Goal: Information Seeking & Learning: Learn about a topic

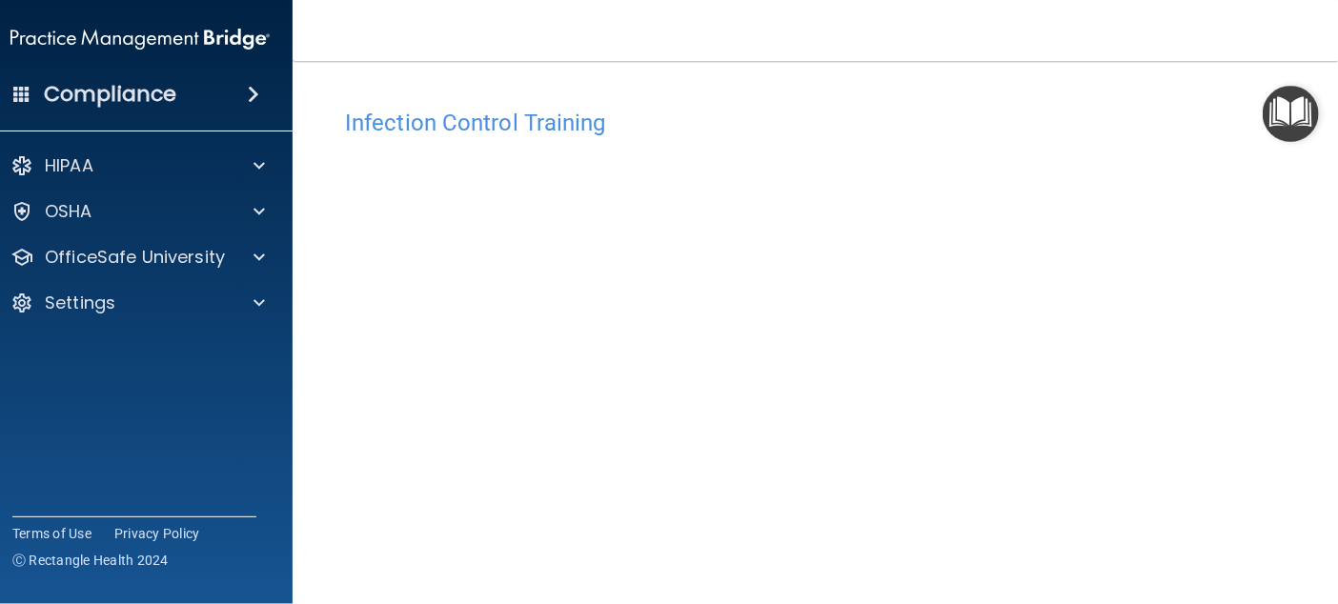
scroll to position [169, 0]
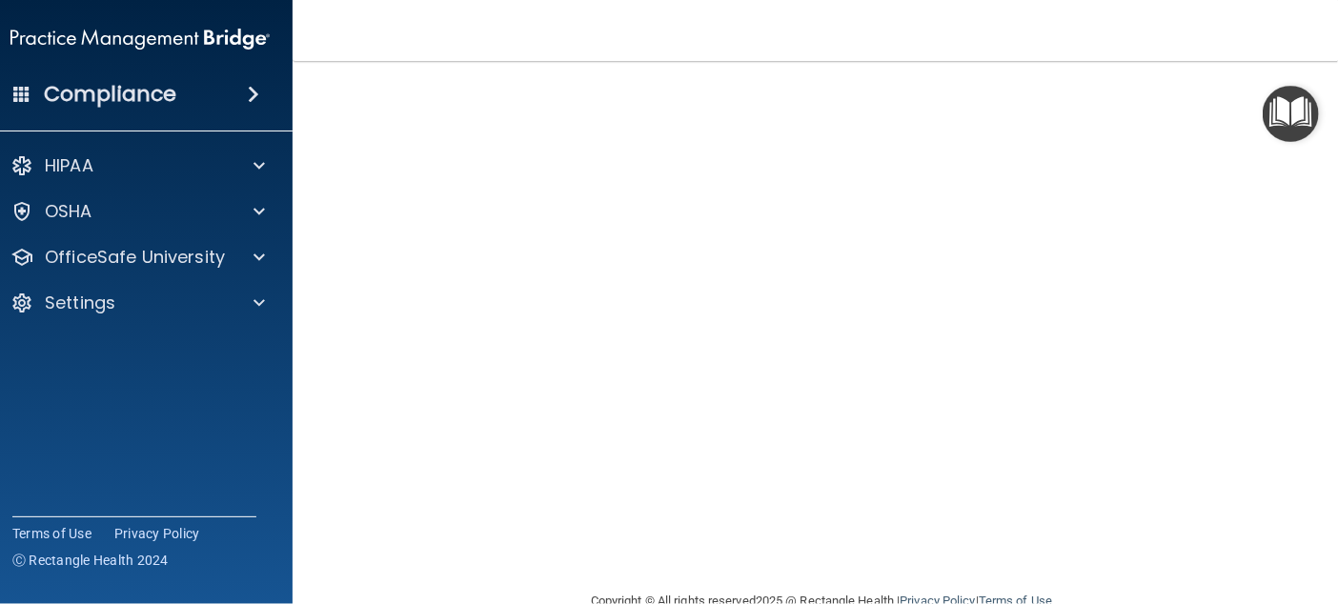
click at [1165, 581] on footer "Copyright © All rights reserved 2025 @ Rectangle Health | Privacy Policy | Term…" at bounding box center [822, 599] width 982 height 57
click at [331, 406] on div "Infection Control Training This course doesn’t expire until . Are you sure you …" at bounding box center [822, 260] width 982 height 660
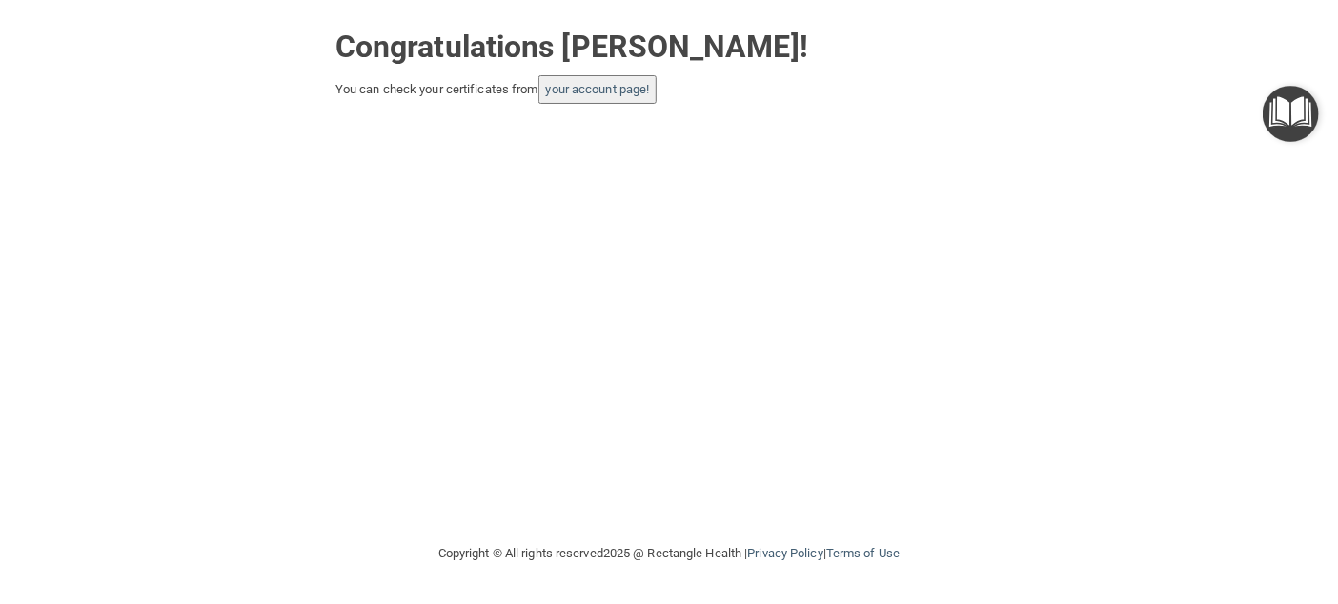
drag, startPoint x: 564, startPoint y: 186, endPoint x: 570, endPoint y: 137, distance: 48.9
click at [564, 186] on div "Congratulations Nicholas childers! You can check your certificates from your ac…" at bounding box center [669, 271] width 1262 height 504
drag, startPoint x: 584, startPoint y: 87, endPoint x: 581, endPoint y: 298, distance: 211.6
click at [584, 87] on link "your account page!" at bounding box center [598, 89] width 104 height 14
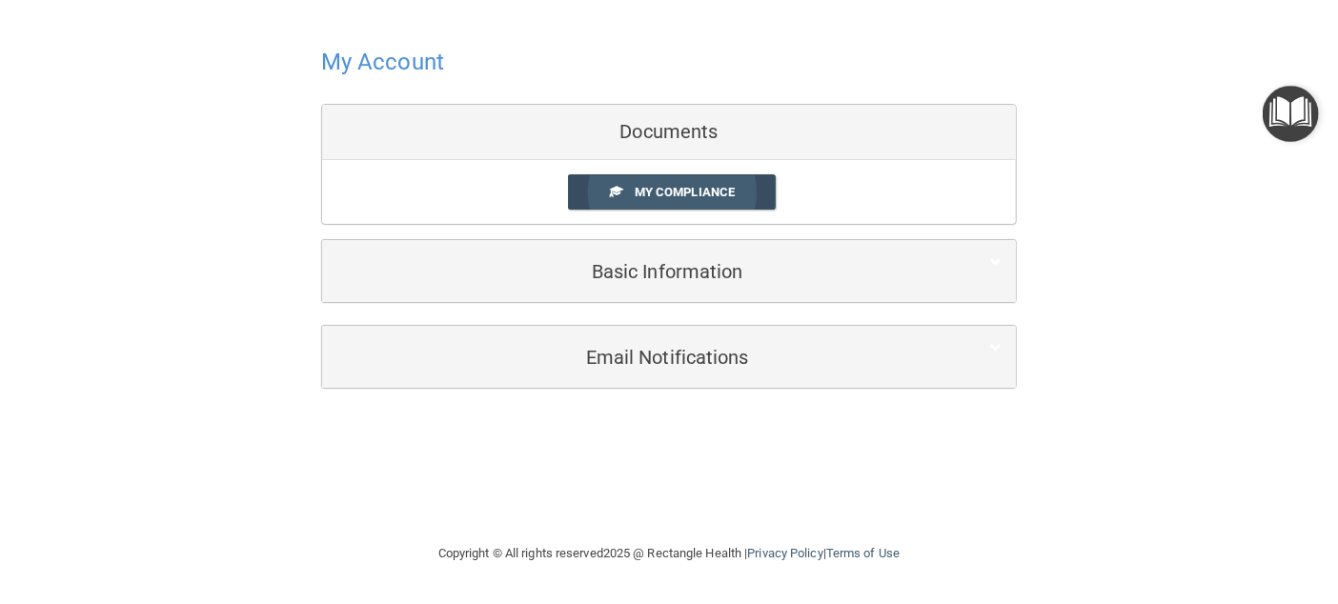
click at [644, 197] on span "My Compliance" at bounding box center [685, 192] width 100 height 14
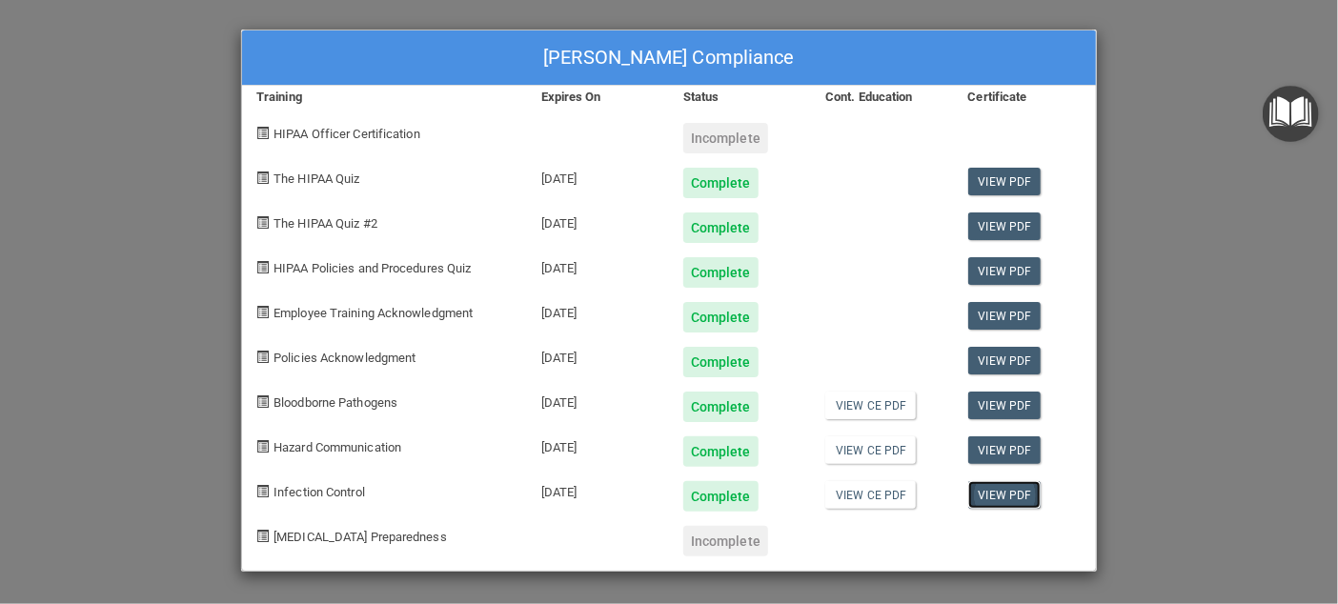
click at [997, 496] on link "View PDF" at bounding box center [1004, 495] width 73 height 28
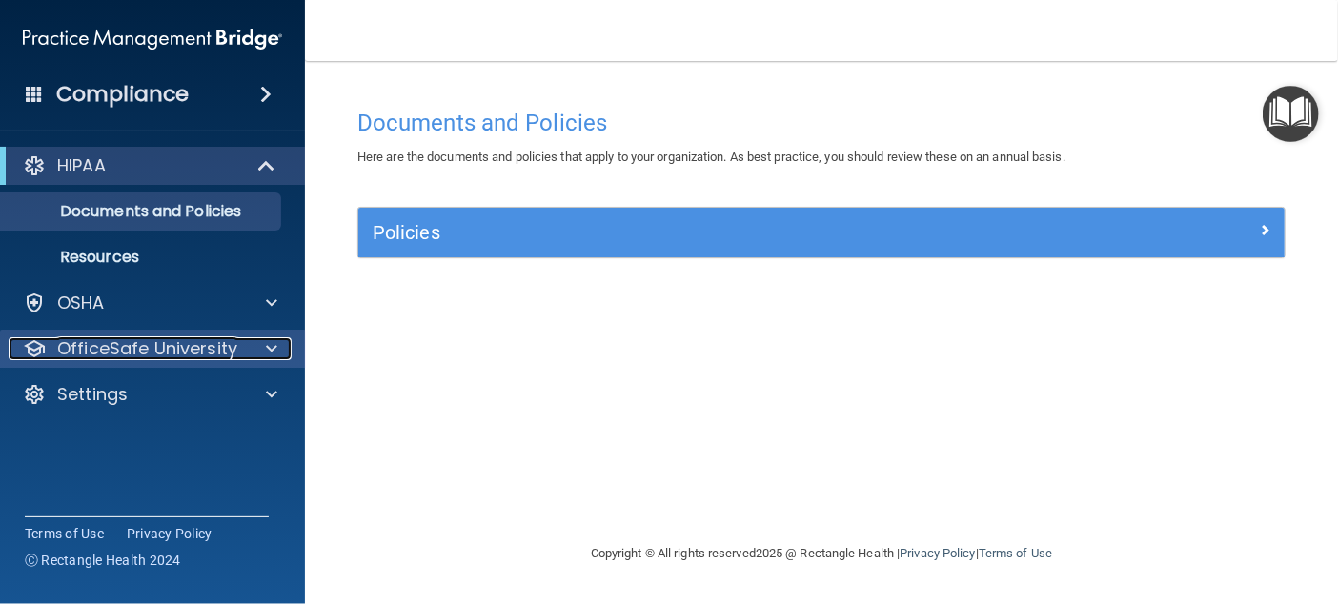
click at [213, 347] on p "OfficeSafe University" at bounding box center [147, 348] width 180 height 23
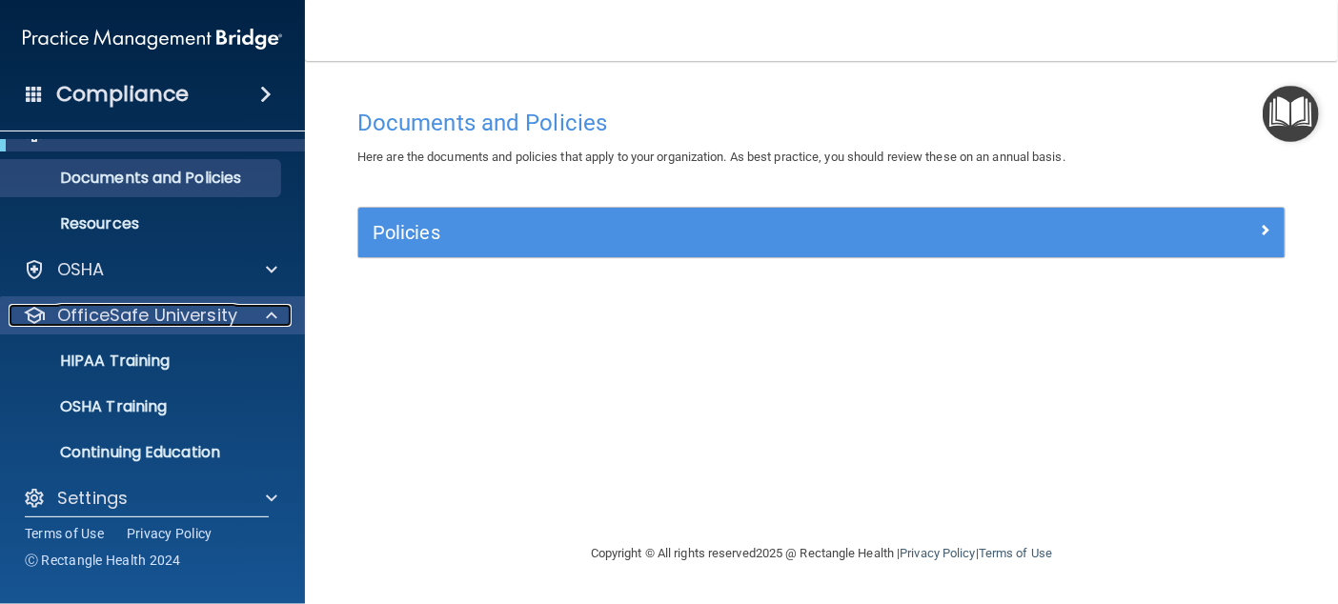
scroll to position [49, 0]
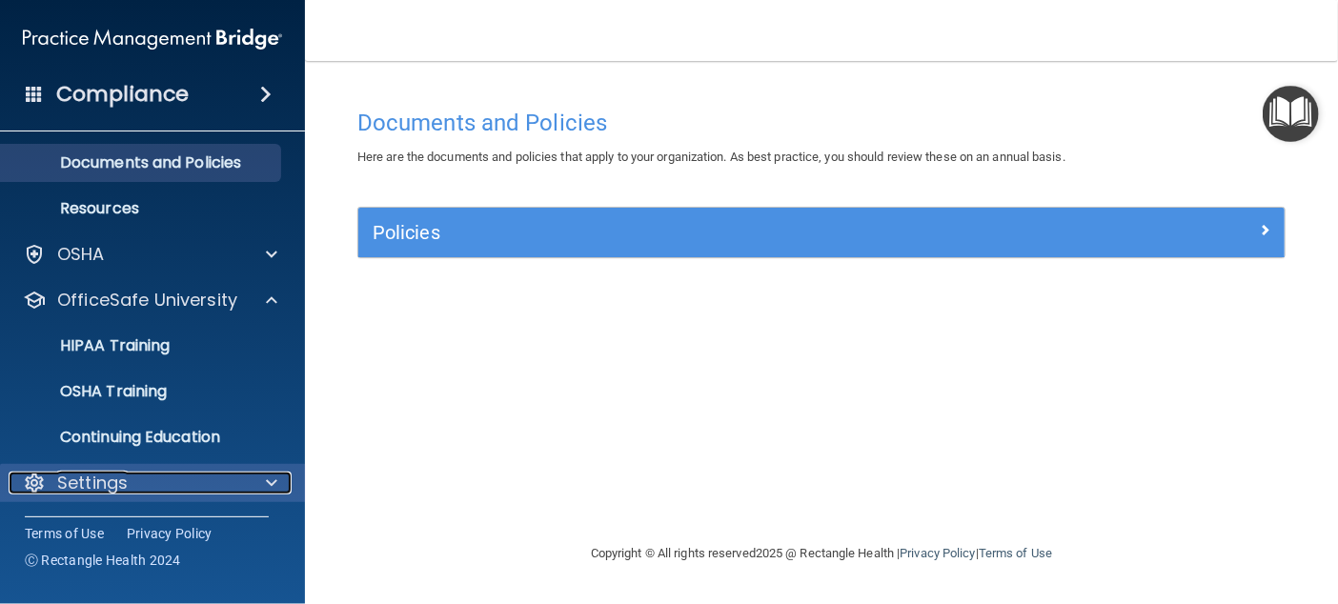
click at [135, 493] on div "Settings" at bounding box center [127, 483] width 236 height 23
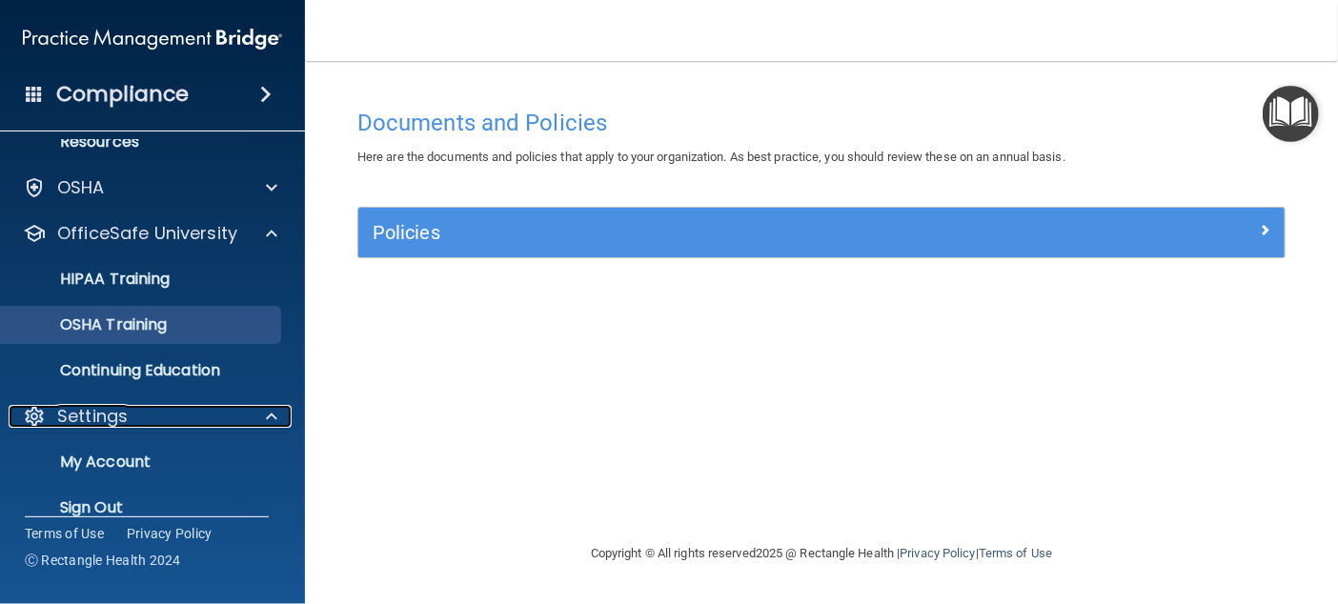
scroll to position [140, 0]
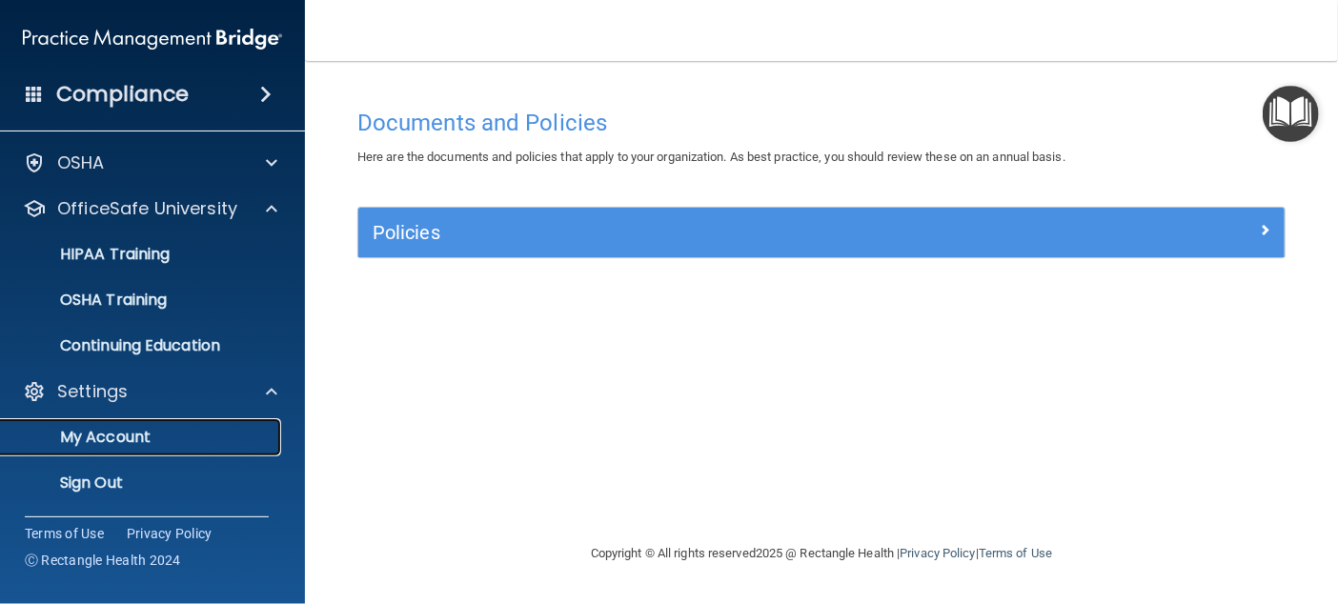
click at [142, 440] on p "My Account" at bounding box center [142, 437] width 260 height 19
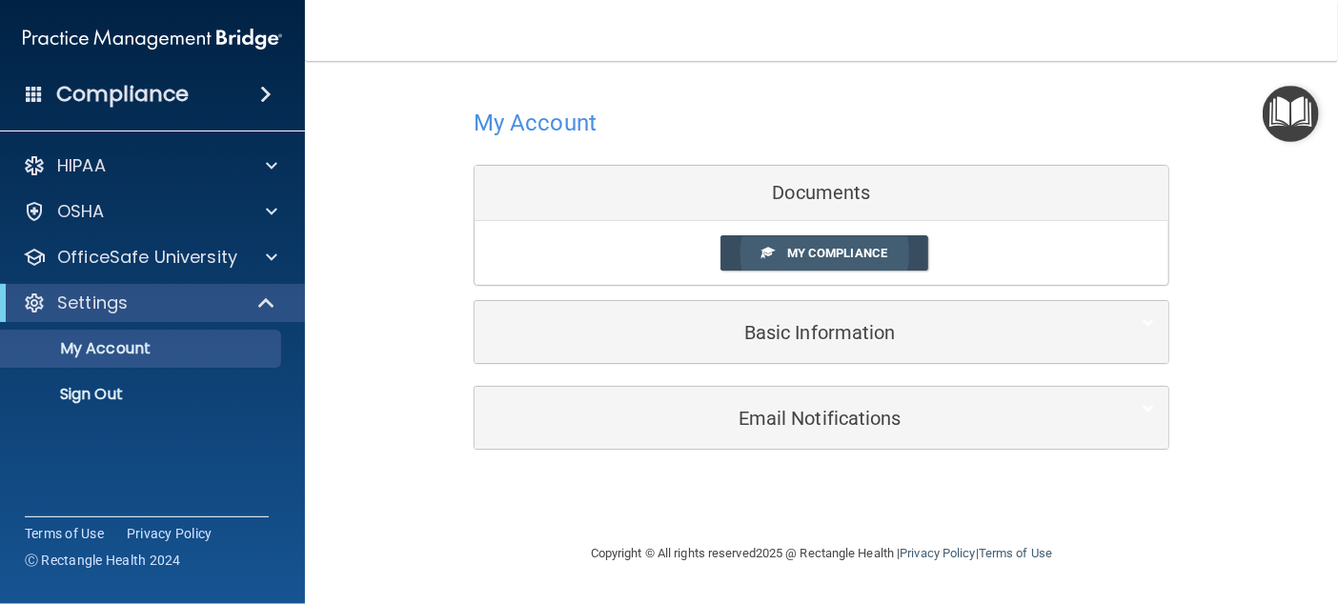
click at [803, 248] on span "My Compliance" at bounding box center [837, 253] width 100 height 14
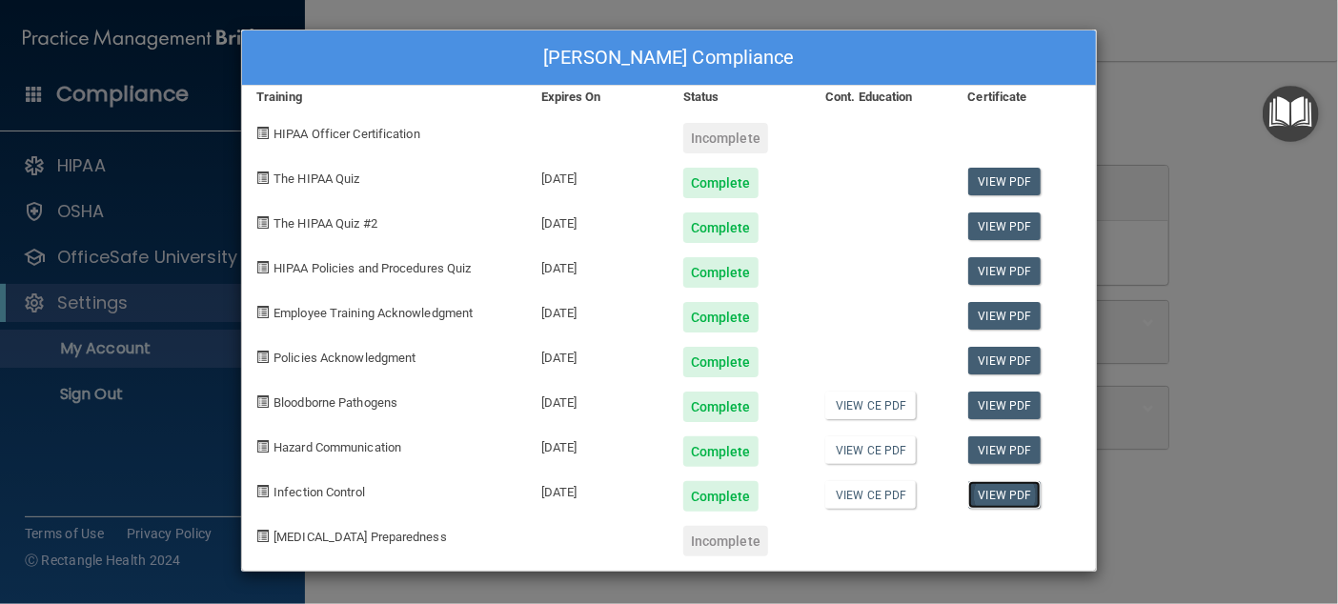
click at [993, 489] on link "View PDF" at bounding box center [1004, 495] width 73 height 28
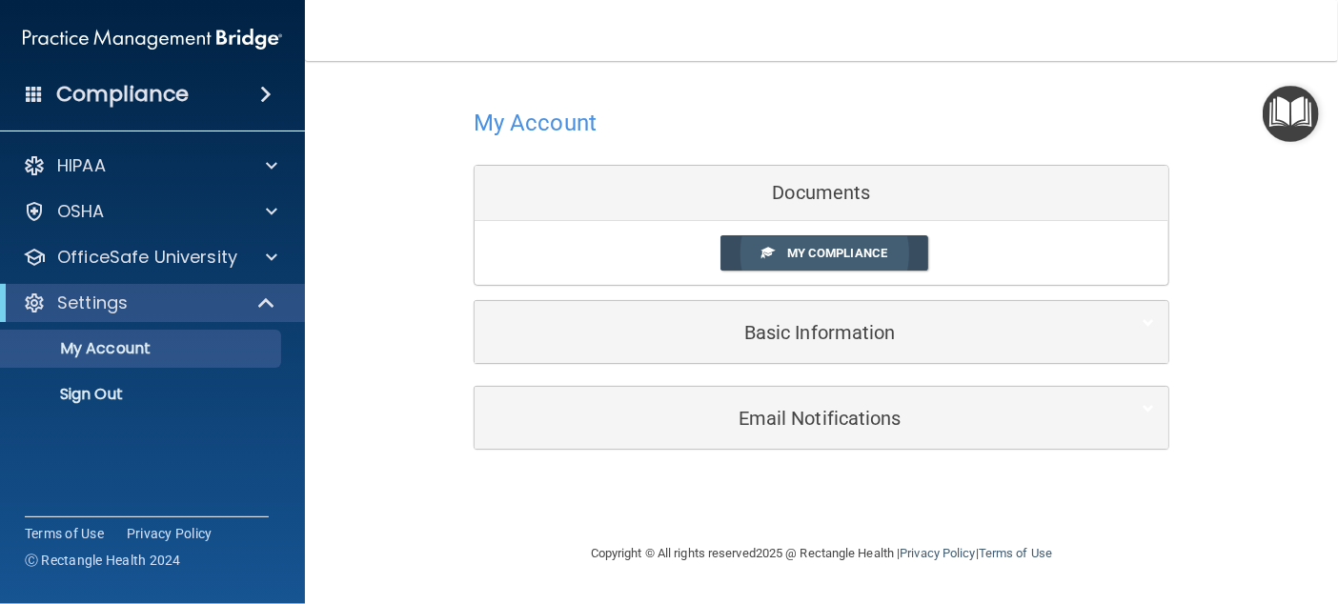
click at [799, 242] on link "My Compliance" at bounding box center [825, 252] width 209 height 35
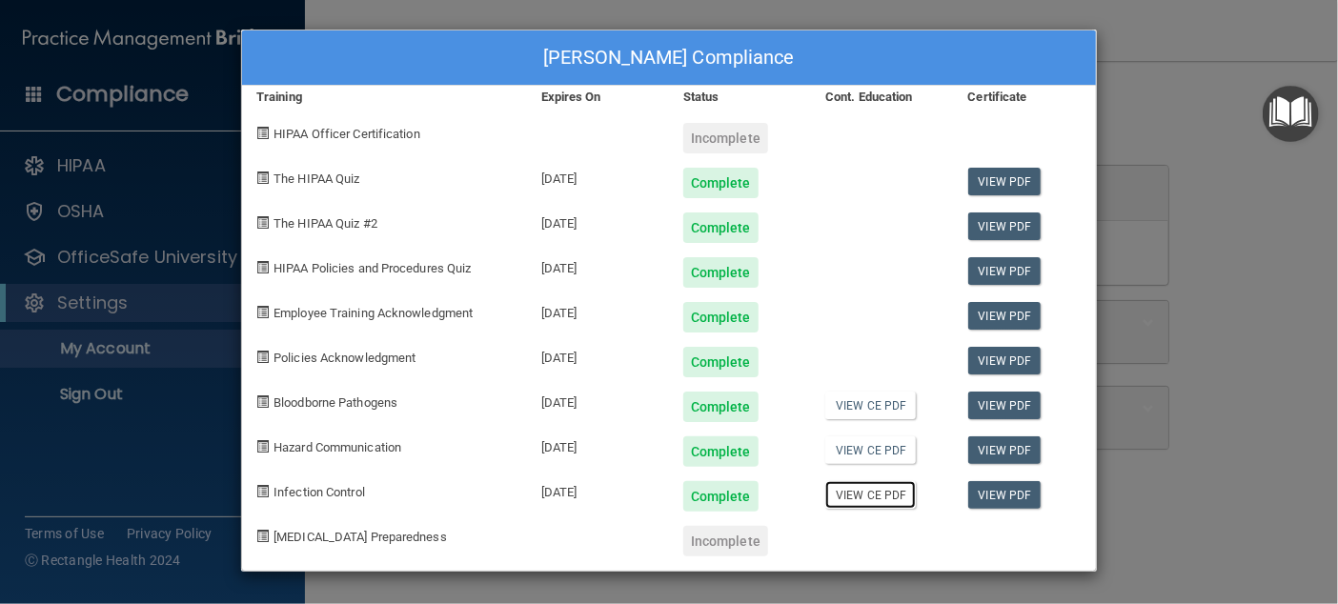
click at [860, 496] on link "View CE PDF" at bounding box center [870, 495] width 91 height 28
click at [1166, 218] on div "Nicholas childers's Compliance Training Expires On Status Cont. Education Certi…" at bounding box center [669, 302] width 1338 height 604
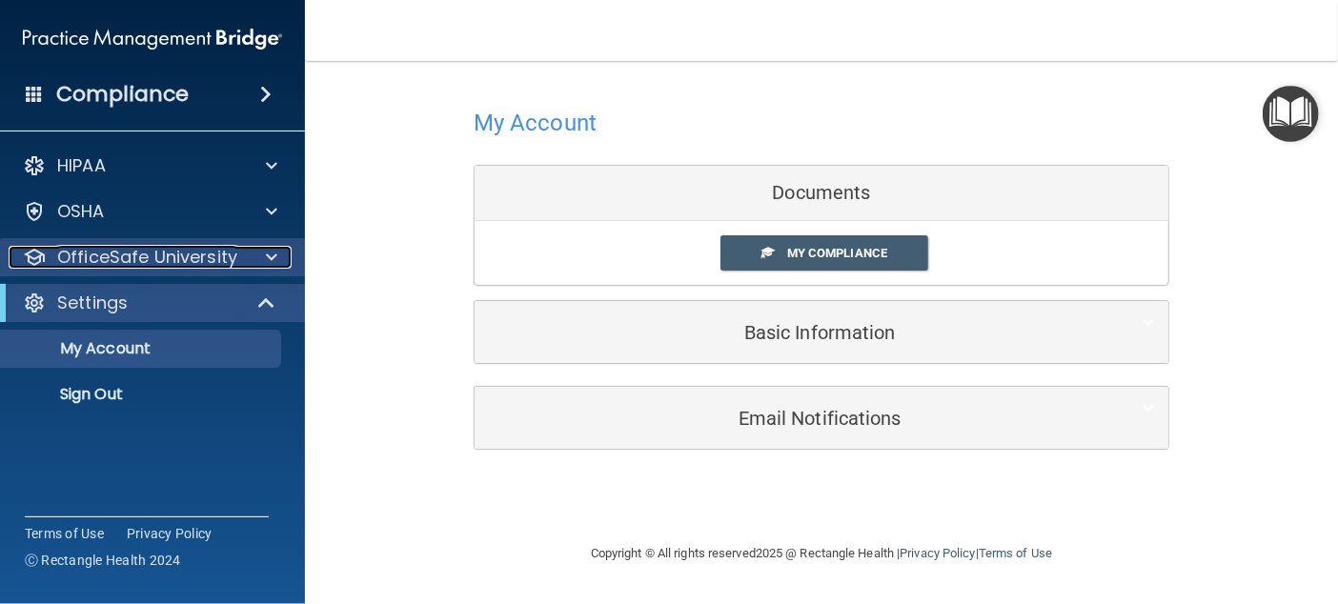
click at [126, 252] on p "OfficeSafe University" at bounding box center [147, 257] width 180 height 23
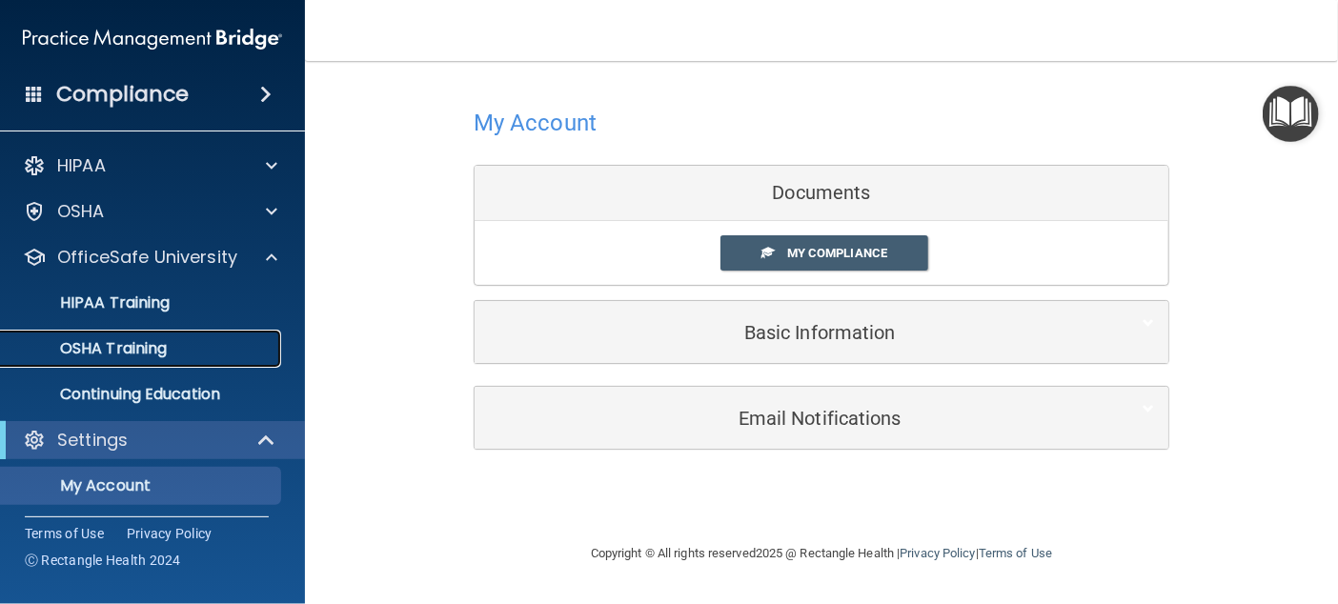
click at [163, 349] on p "OSHA Training" at bounding box center [89, 348] width 154 height 19
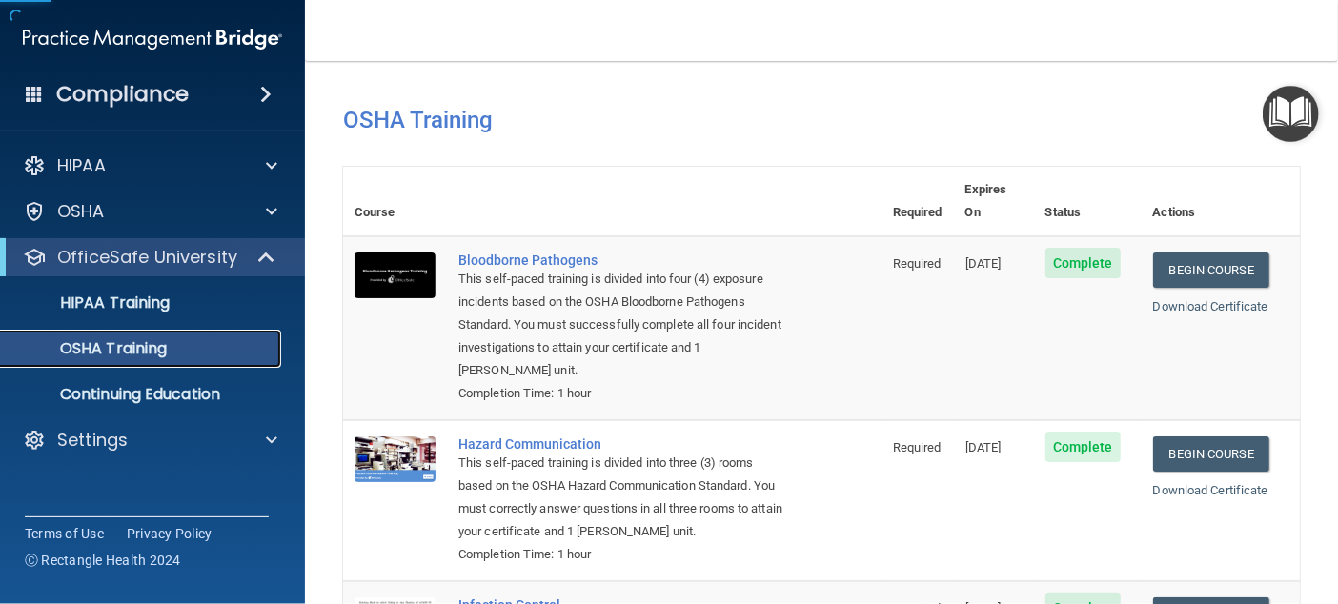
scroll to position [399, 0]
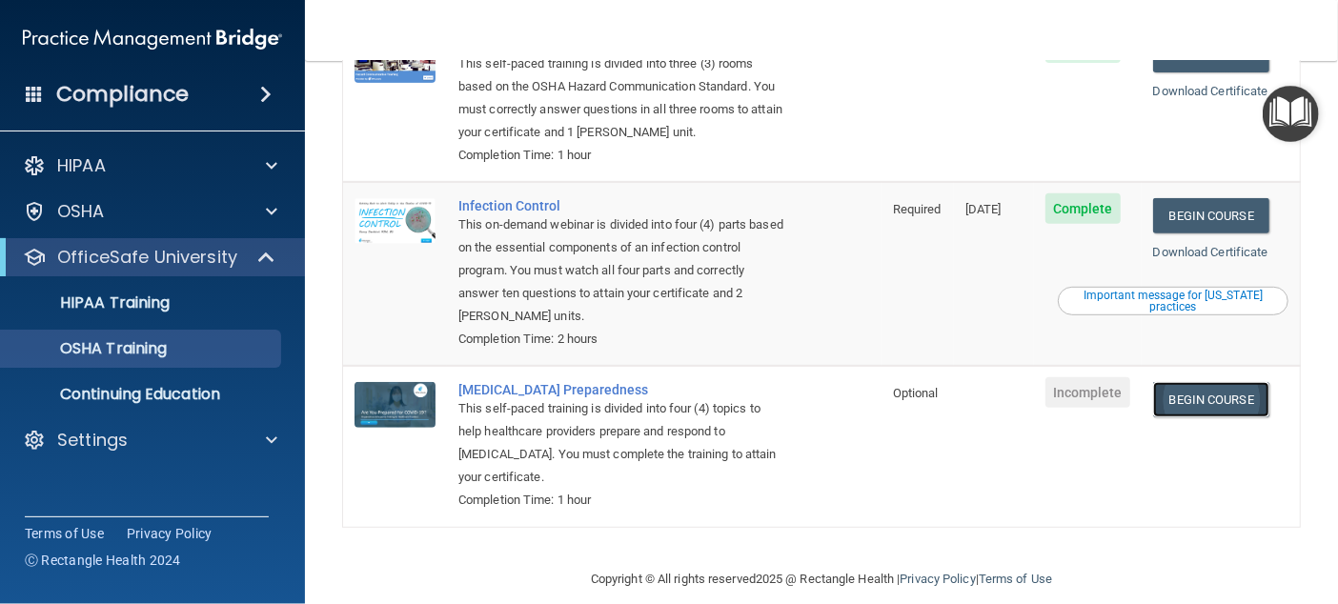
click at [1185, 382] on link "Begin Course" at bounding box center [1211, 399] width 116 height 35
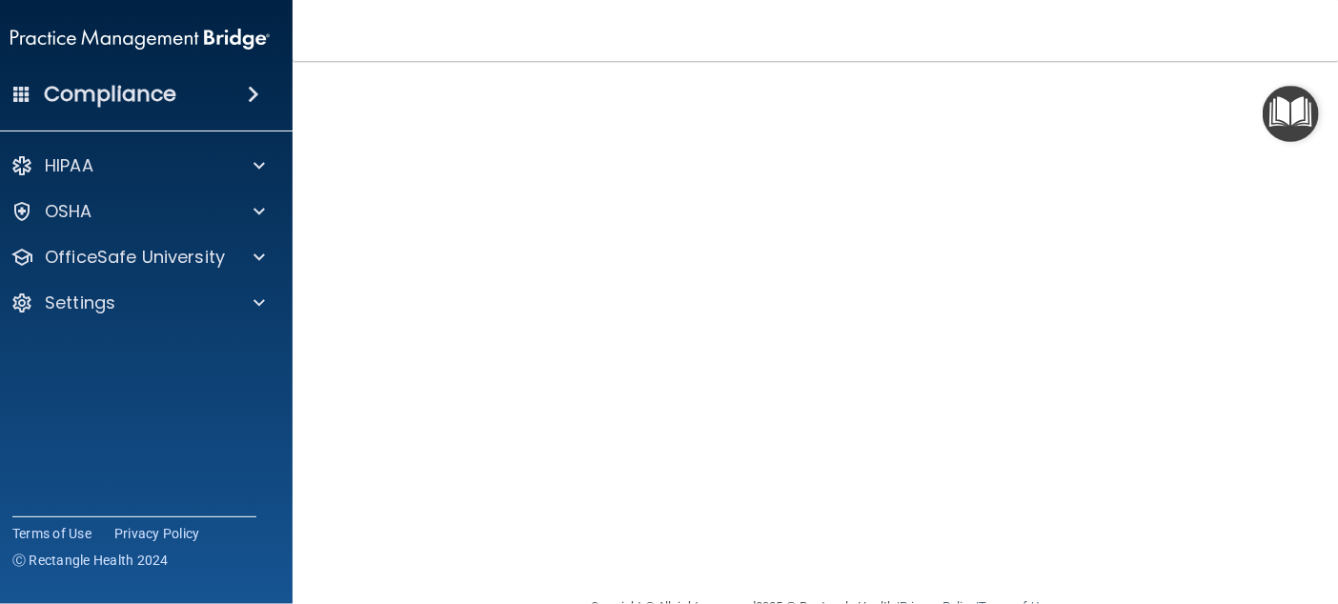
scroll to position [68, 0]
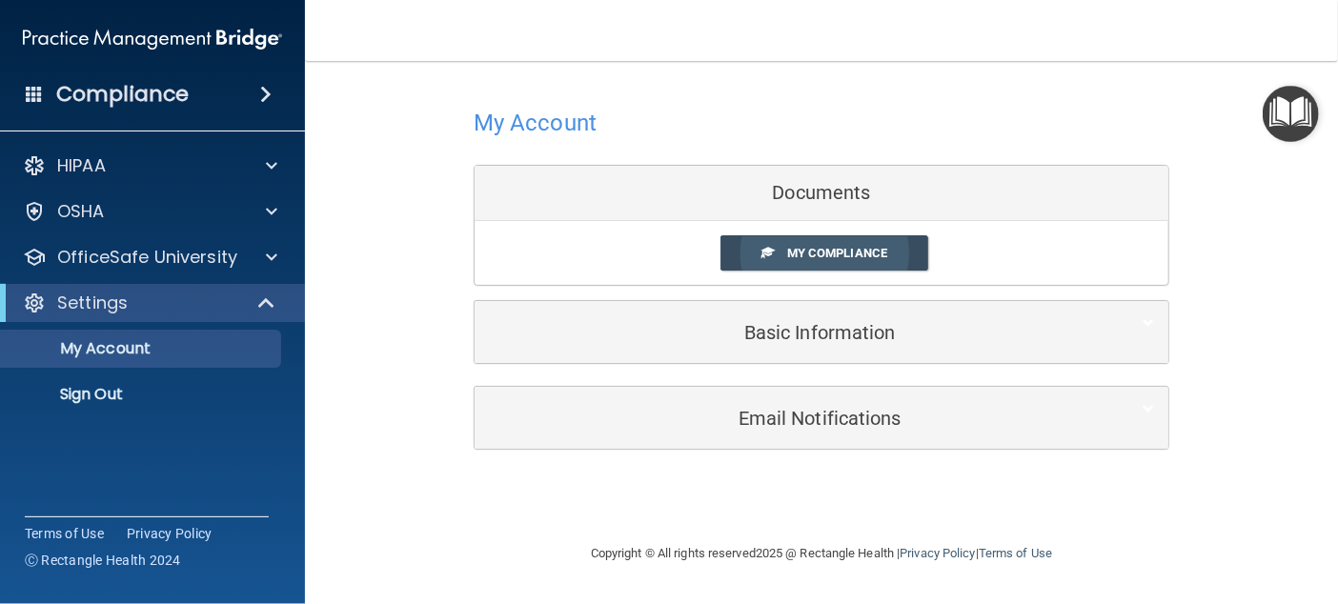
click at [758, 252] on link "My Compliance" at bounding box center [825, 252] width 209 height 35
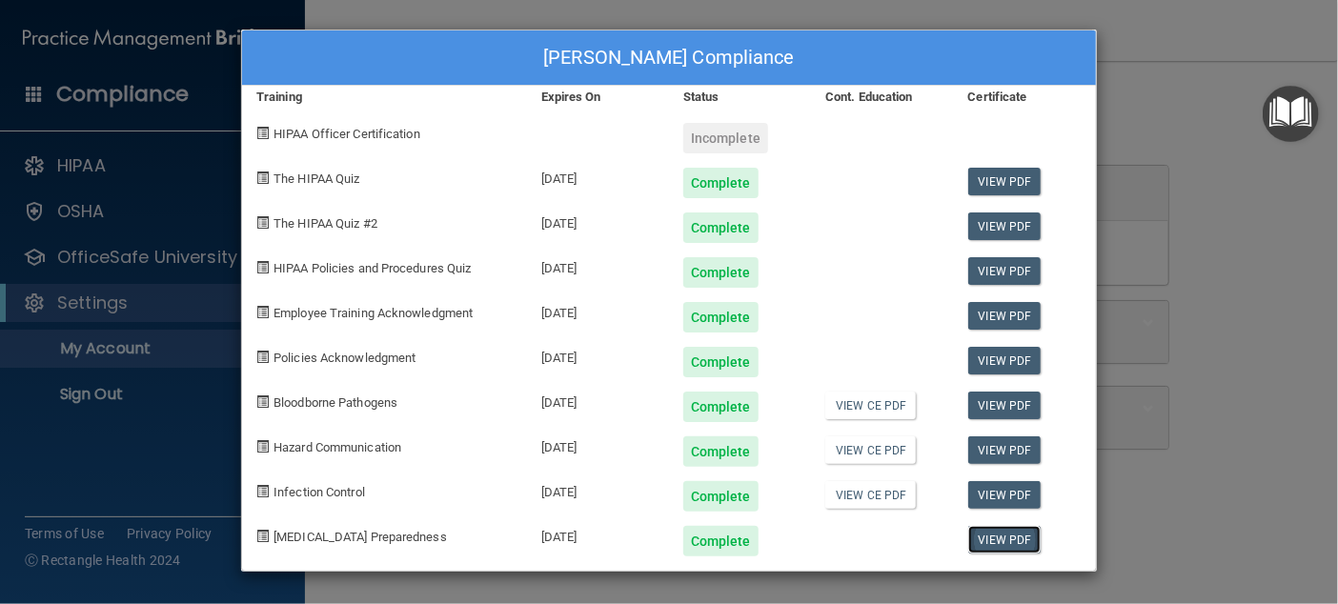
click at [984, 533] on link "View PDF" at bounding box center [1004, 540] width 73 height 28
click at [1256, 240] on div "Nicholas childers's Compliance Training Expires On Status Cont. Education Certi…" at bounding box center [669, 302] width 1338 height 604
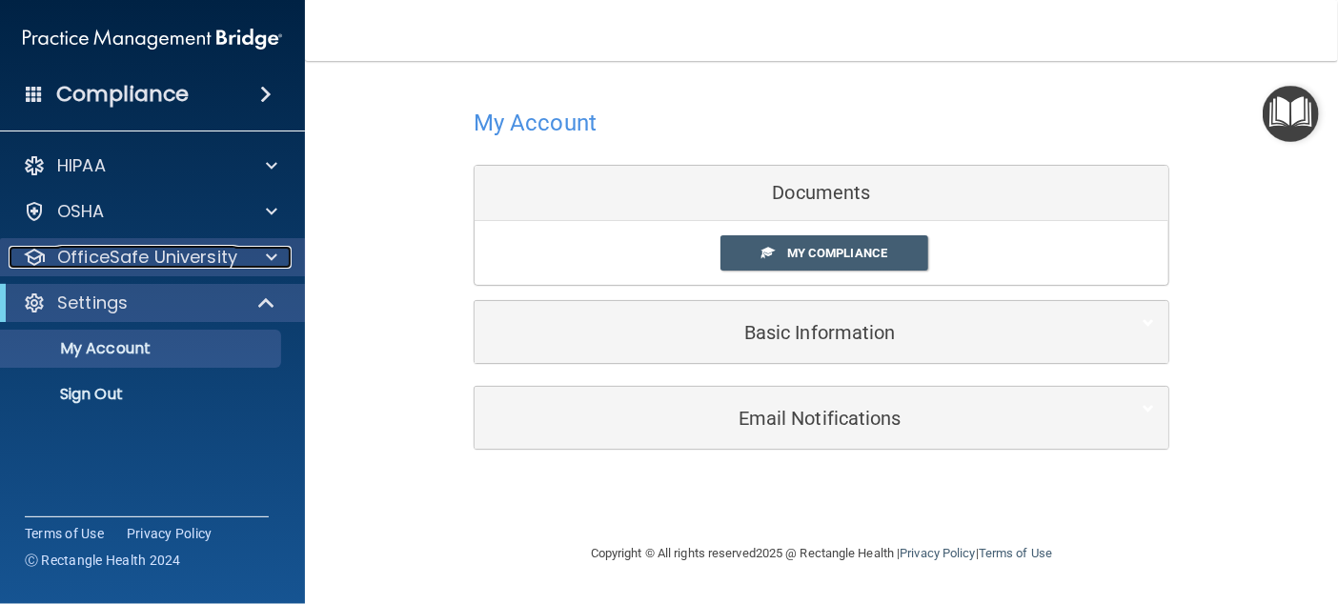
click at [264, 261] on div at bounding box center [269, 257] width 48 height 23
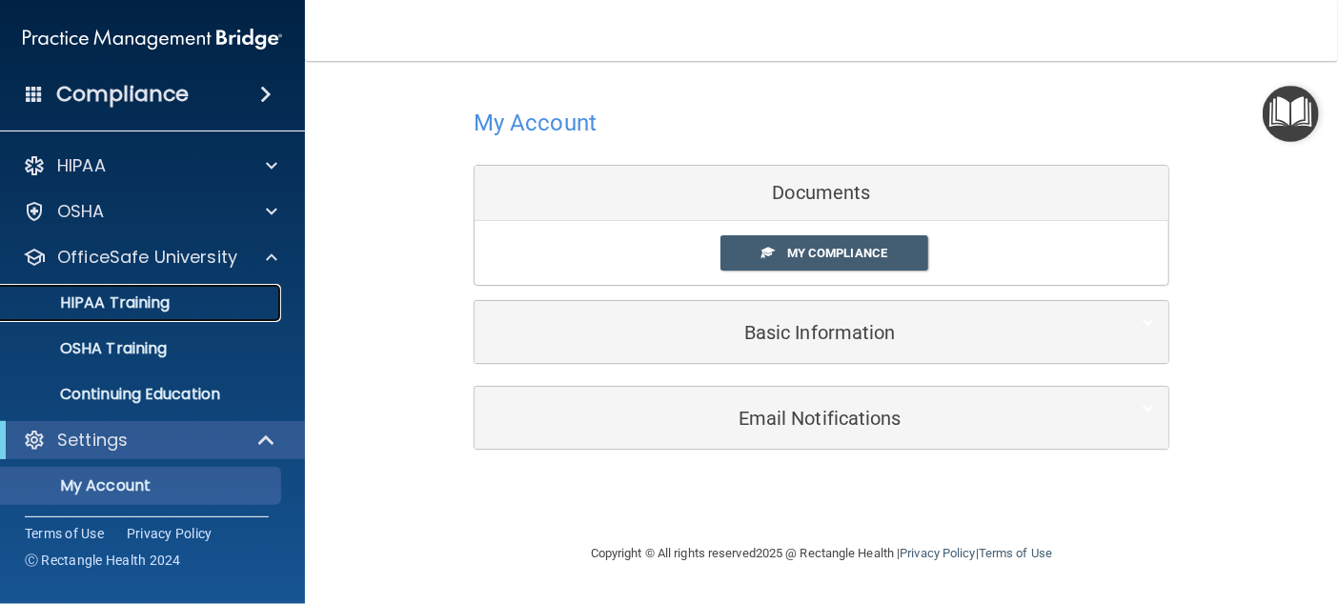
click at [175, 303] on div "HIPAA Training" at bounding box center [142, 303] width 260 height 19
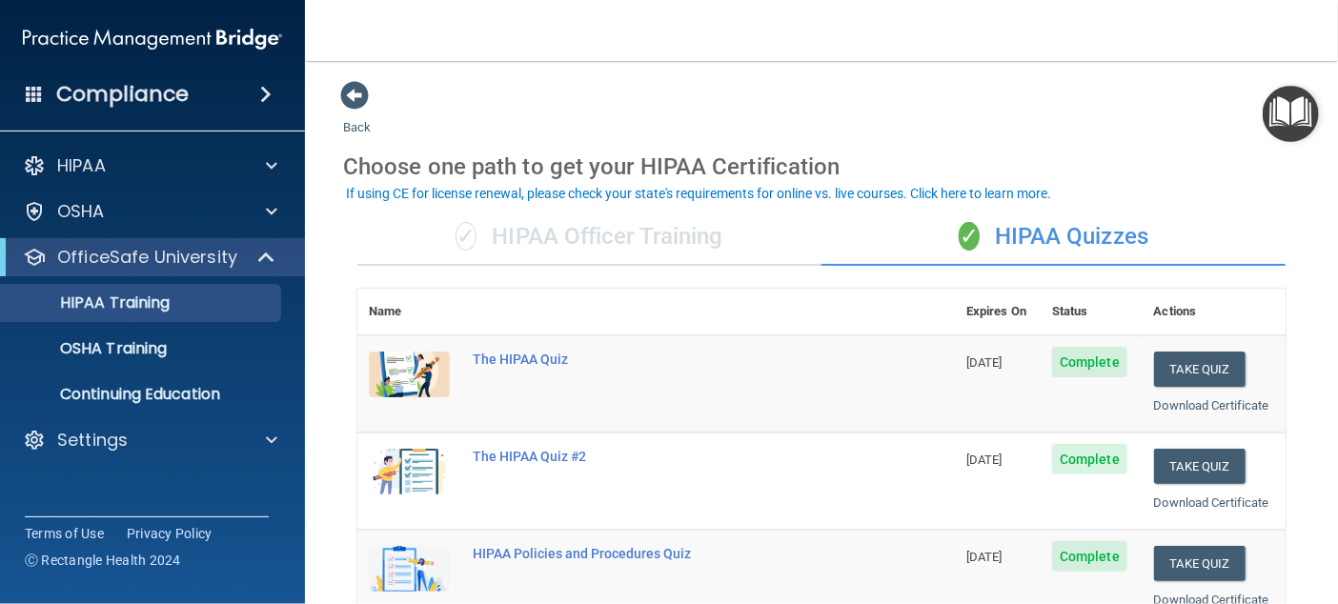
click at [609, 239] on div "✓ HIPAA Officer Training" at bounding box center [589, 237] width 464 height 57
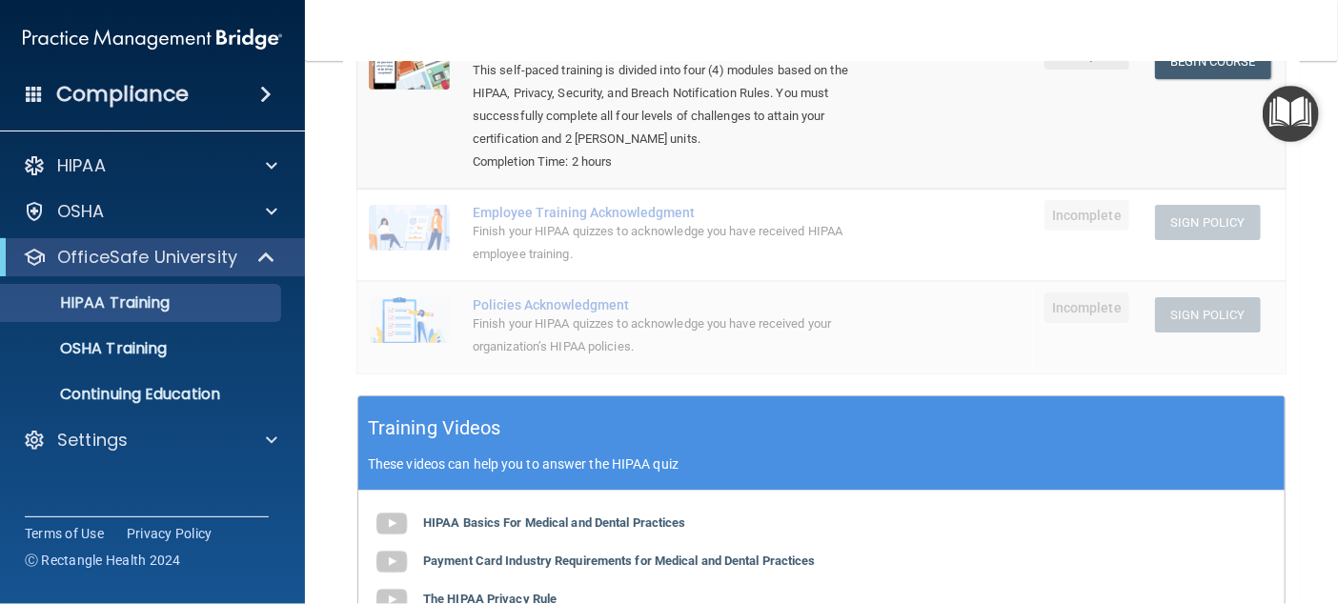
scroll to position [117, 0]
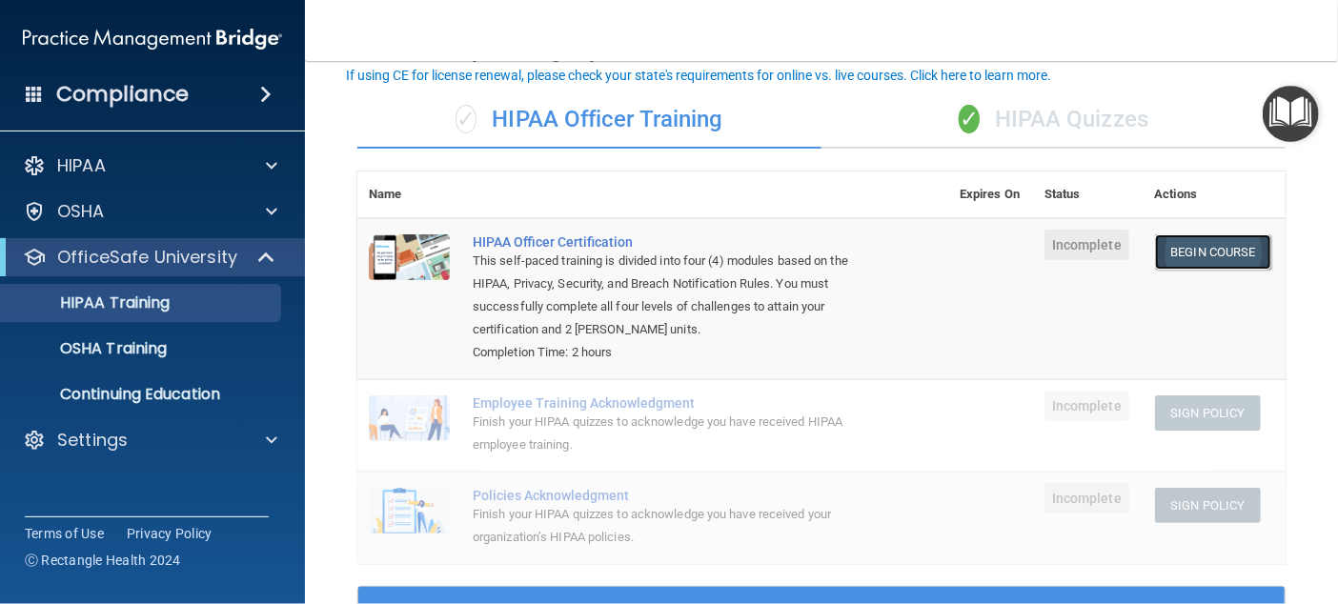
click at [1195, 251] on link "Begin Course" at bounding box center [1213, 251] width 116 height 35
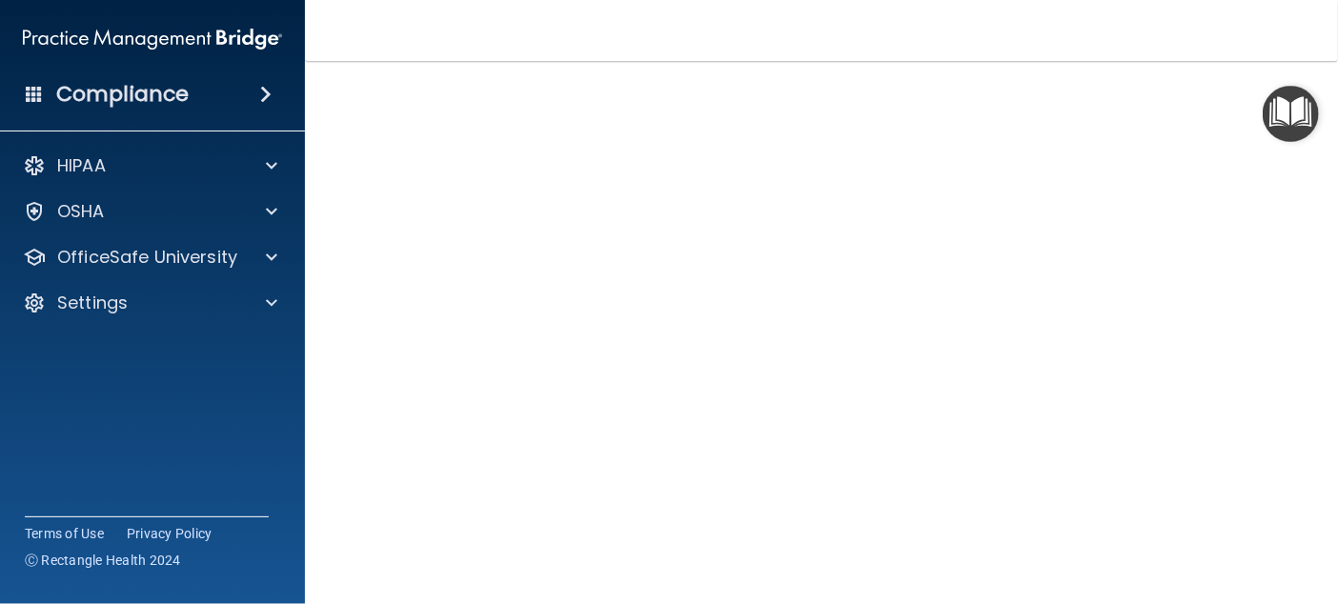
scroll to position [96, 0]
